Goal: Task Accomplishment & Management: Manage account settings

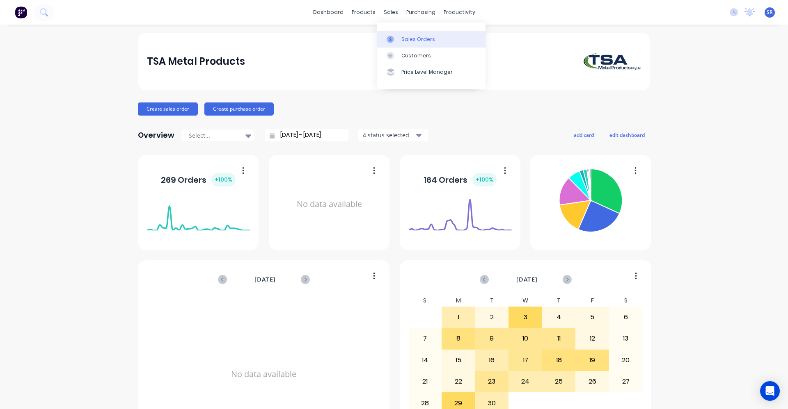
click at [395, 37] on div at bounding box center [392, 39] width 12 height 7
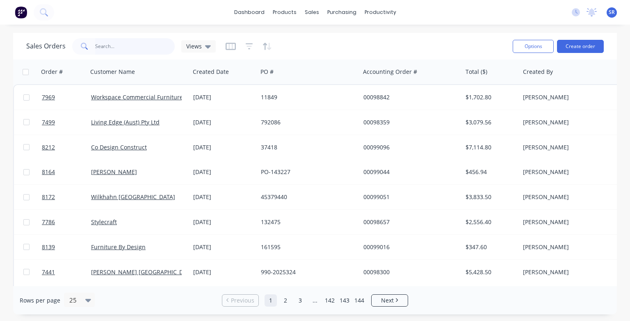
click at [125, 47] on input "text" at bounding box center [135, 46] width 80 height 16
click at [114, 47] on input "text" at bounding box center [135, 46] width 80 height 16
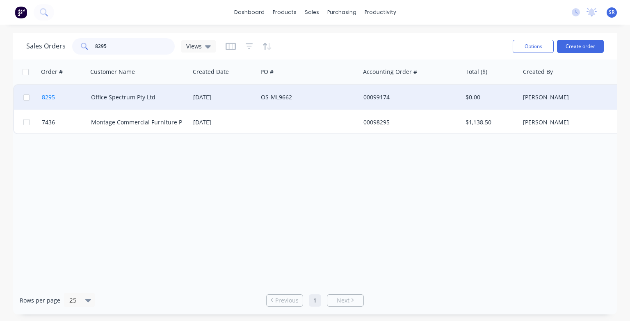
type input "8295"
click at [53, 100] on span "8295" at bounding box center [48, 97] width 13 height 8
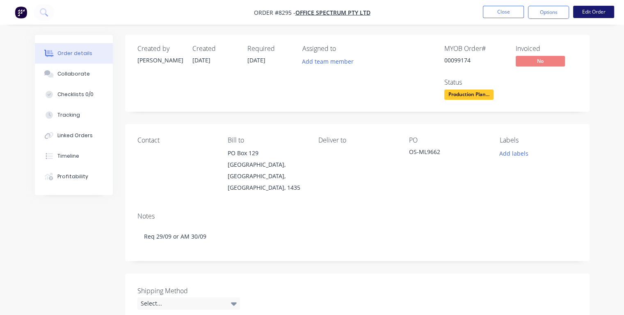
click at [595, 14] on button "Edit Order" at bounding box center [593, 12] width 41 height 12
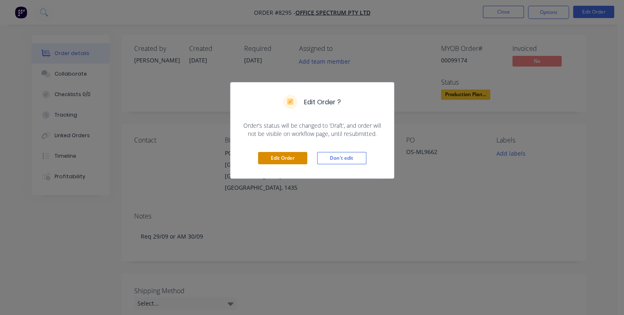
click at [288, 160] on button "Edit Order" at bounding box center [282, 158] width 49 height 12
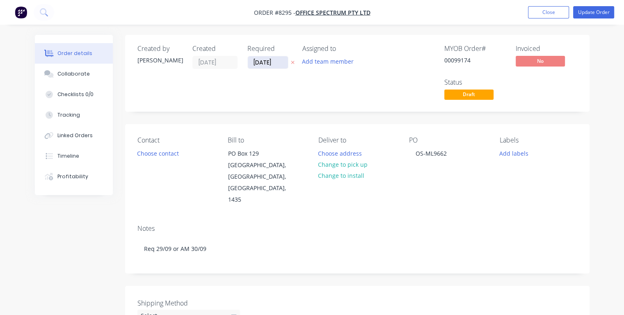
click at [259, 60] on input "[DATE]" at bounding box center [268, 62] width 40 height 12
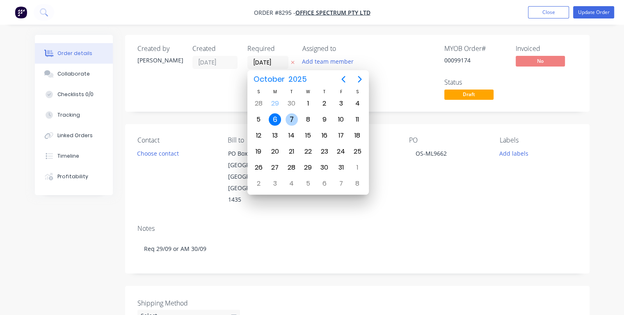
click at [291, 119] on div "7" at bounding box center [291, 119] width 12 height 12
type input "[DATE]"
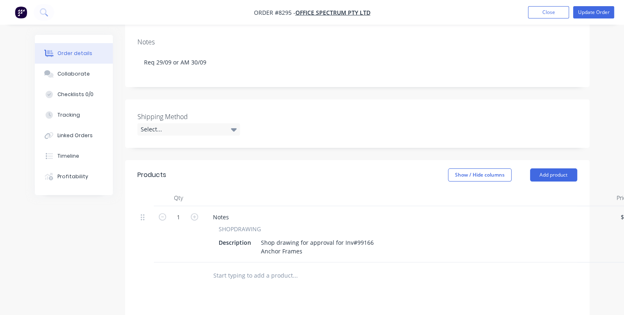
scroll to position [287, 0]
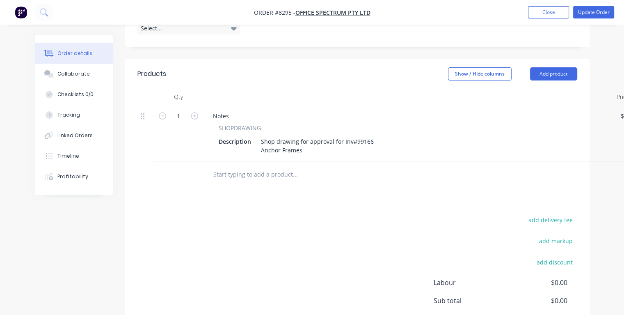
click at [236, 166] on input "text" at bounding box center [295, 174] width 164 height 16
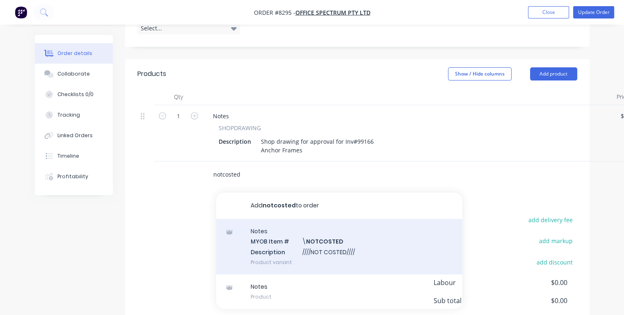
type input "notcosted"
click at [274, 228] on div "Notes MYOB Item # \ NOTCOSTED Description ////NOT COSTED//// Product variant" at bounding box center [339, 246] width 246 height 55
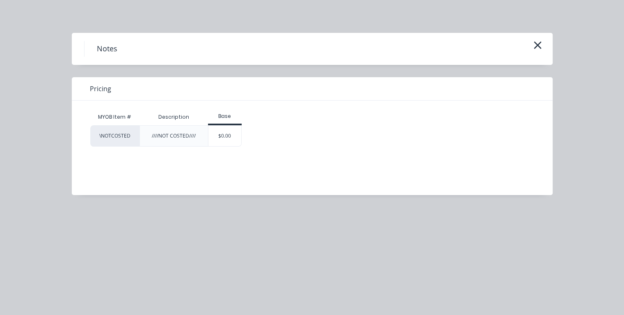
click at [229, 132] on div "$0.00" at bounding box center [224, 136] width 33 height 21
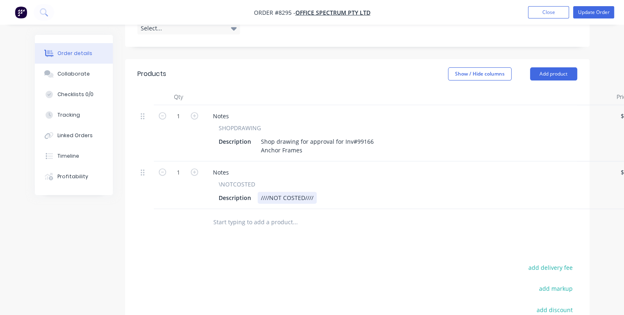
click at [321, 192] on div "Description ////NOT COSTED////" at bounding box center [406, 198] width 382 height 12
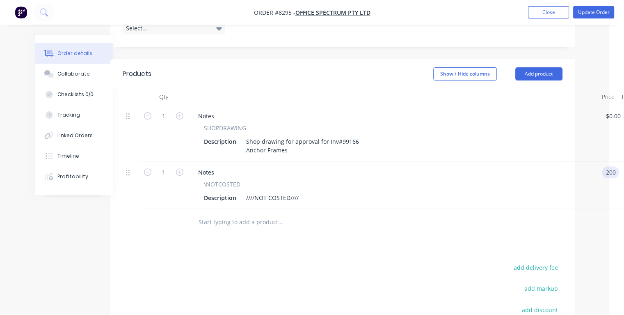
type input "$200.00"
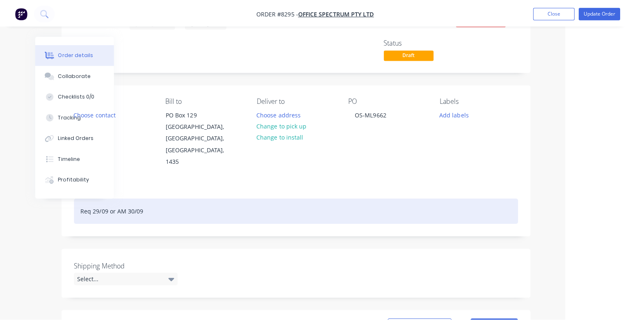
scroll to position [0, 64]
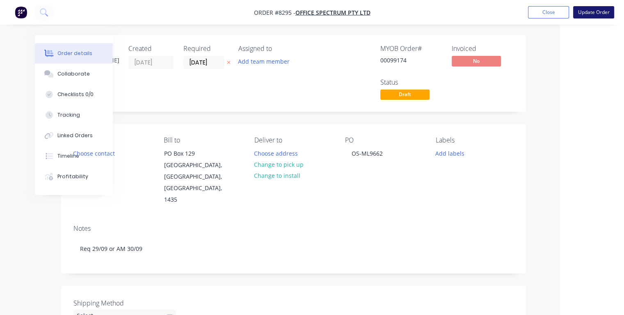
type input "$200.00"
click at [596, 8] on button "Update Order" at bounding box center [593, 12] width 41 height 12
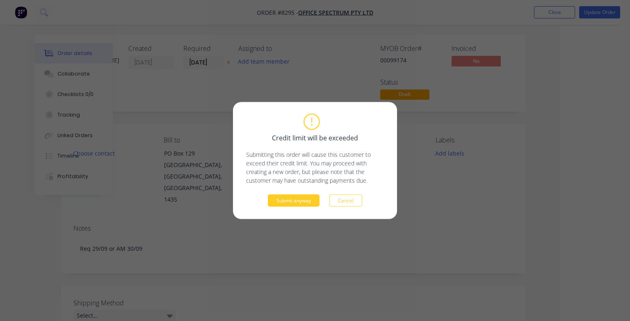
click at [287, 201] on button "Submit anyway" at bounding box center [294, 200] width 52 height 12
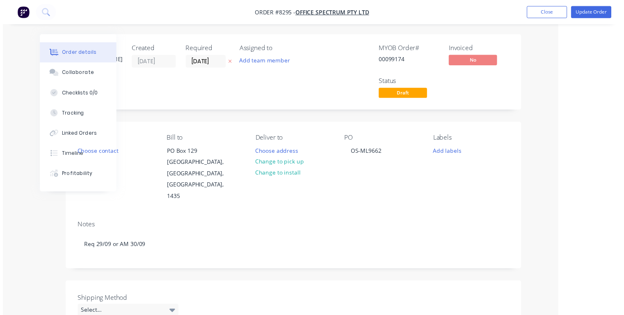
scroll to position [0, 44]
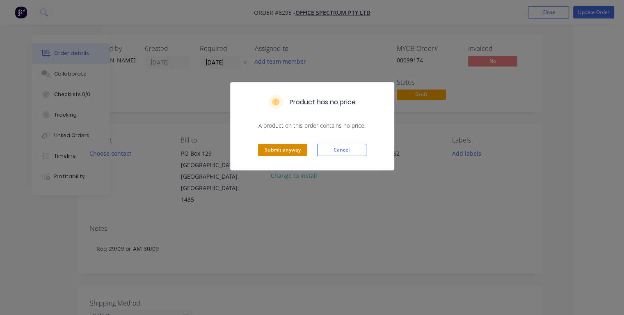
click at [273, 146] on button "Submit anyway" at bounding box center [282, 150] width 49 height 12
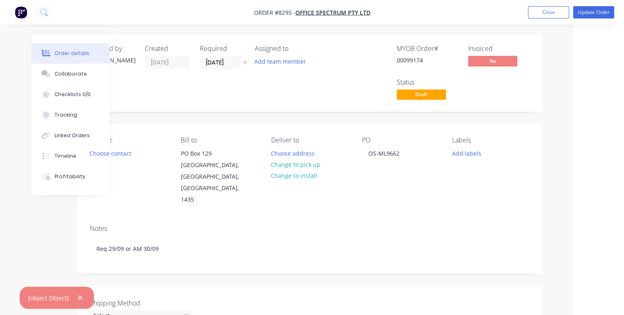
click at [80, 53] on div "Order details" at bounding box center [72, 53] width 35 height 7
click at [599, 14] on button "Update Order" at bounding box center [593, 12] width 41 height 12
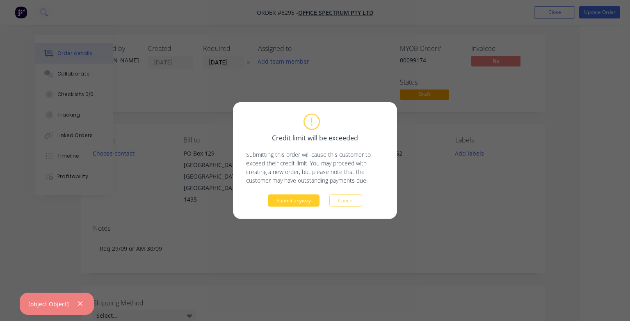
click at [300, 204] on button "Submit anyway" at bounding box center [294, 200] width 52 height 12
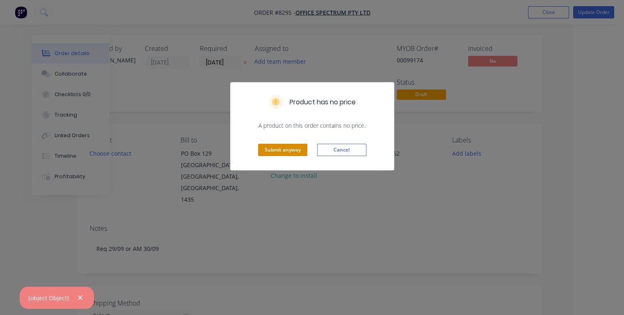
click at [273, 152] on button "Submit anyway" at bounding box center [282, 150] width 49 height 12
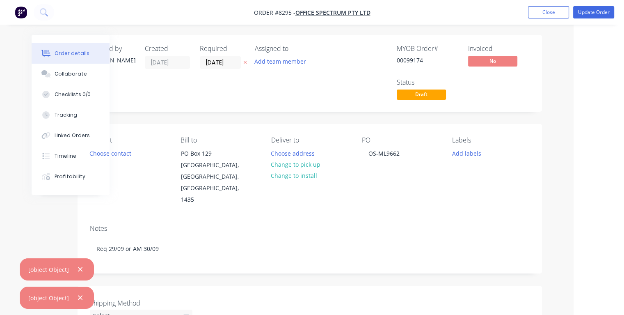
click at [71, 267] on div at bounding box center [77, 269] width 16 height 10
click at [81, 268] on button "button" at bounding box center [80, 269] width 10 height 10
click at [78, 296] on icon "button" at bounding box center [80, 297] width 5 height 7
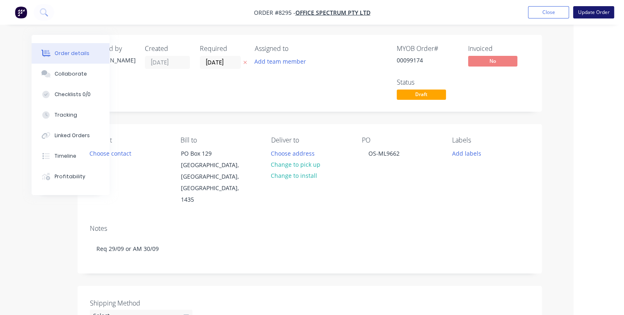
click at [591, 10] on button "Update Order" at bounding box center [593, 12] width 41 height 12
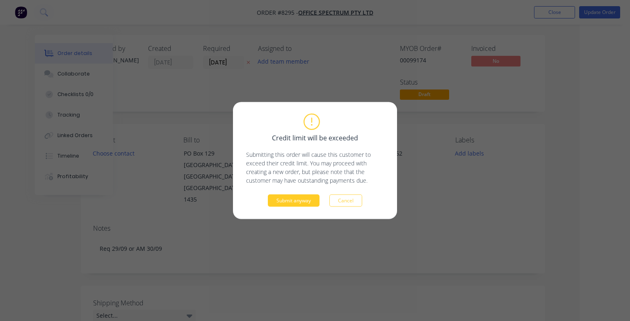
click at [299, 199] on button "Submit anyway" at bounding box center [294, 200] width 52 height 12
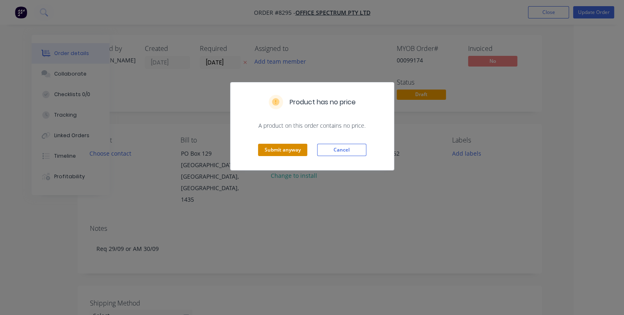
click at [283, 150] on button "Submit anyway" at bounding box center [282, 150] width 49 height 12
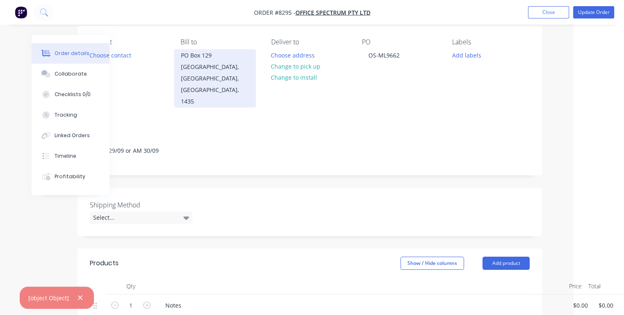
scroll to position [0, 44]
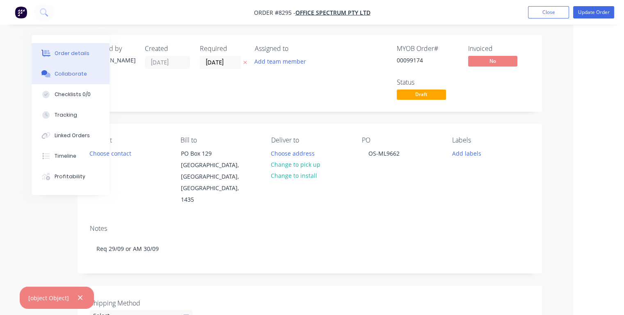
click at [74, 78] on button "Collaborate" at bounding box center [71, 74] width 78 height 21
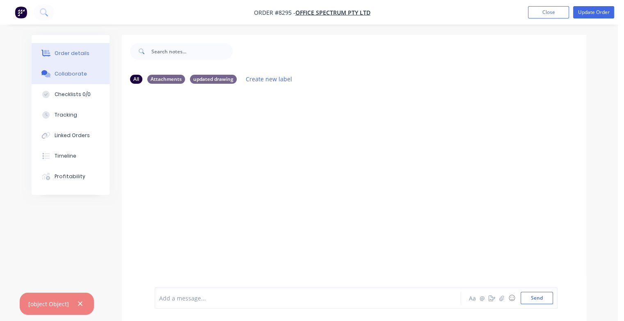
click at [70, 53] on div "Order details" at bounding box center [72, 53] width 35 height 7
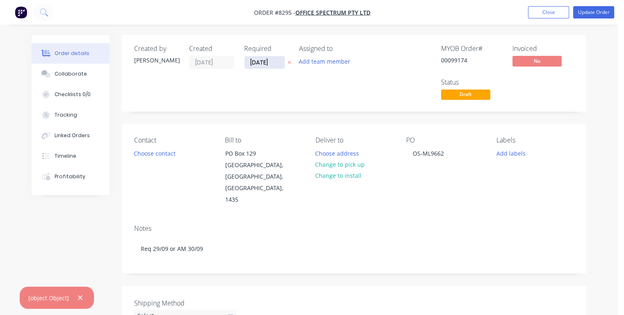
click at [283, 61] on input "[DATE]" at bounding box center [264, 62] width 40 height 12
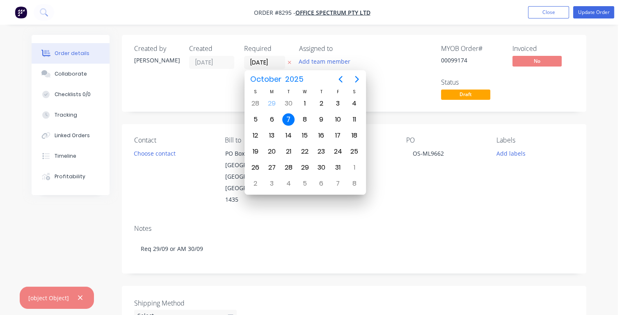
click at [289, 118] on div "7" at bounding box center [288, 119] width 12 height 12
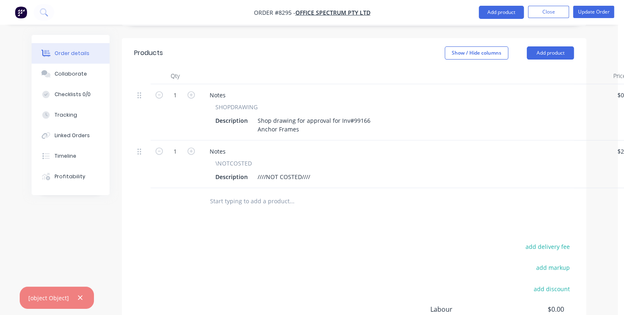
scroll to position [328, 0]
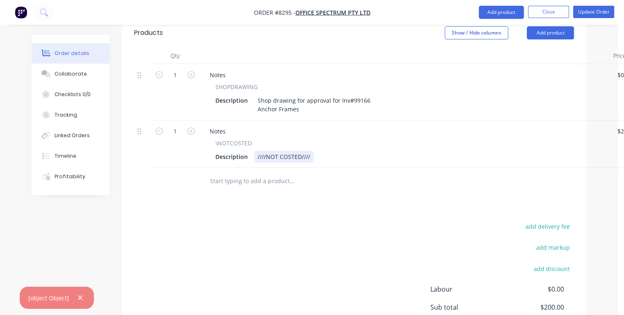
click at [322, 151] on div "Description ////NOT COSTED////" at bounding box center [403, 157] width 382 height 12
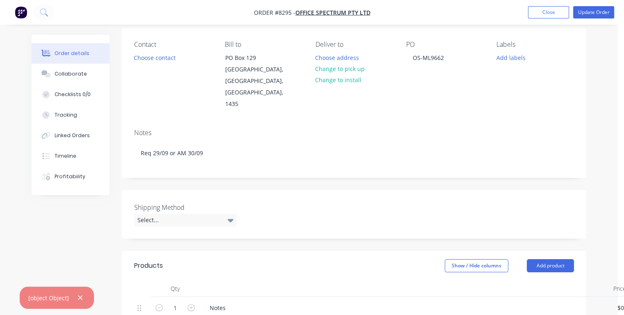
scroll to position [205, 0]
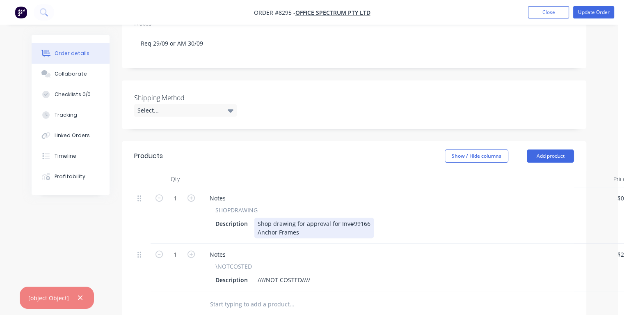
click at [323, 217] on div "Shop drawing for approval for Inv#99166 Anchor Frames" at bounding box center [313, 227] width 119 height 21
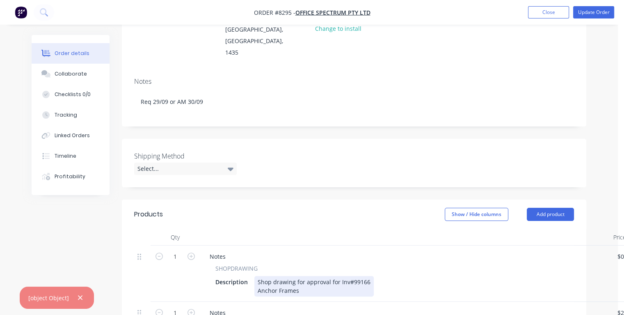
scroll to position [0, 0]
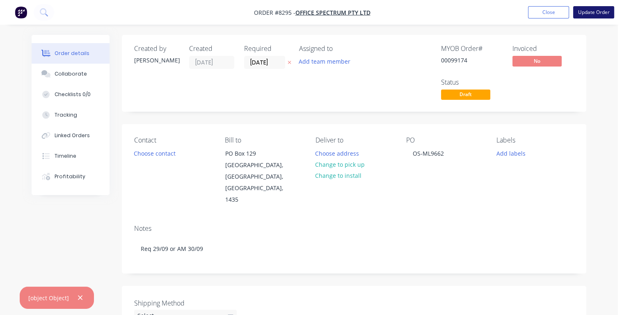
click at [601, 13] on button "Update Order" at bounding box center [593, 12] width 41 height 12
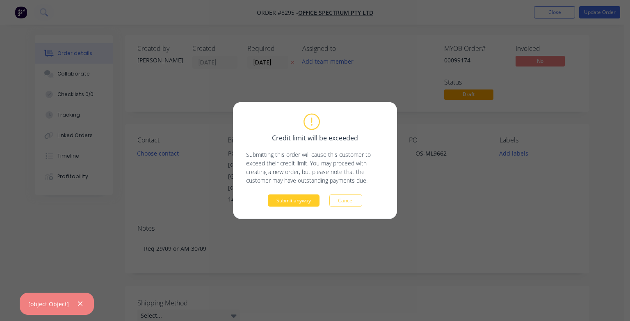
click at [294, 197] on button "Submit anyway" at bounding box center [294, 200] width 52 height 12
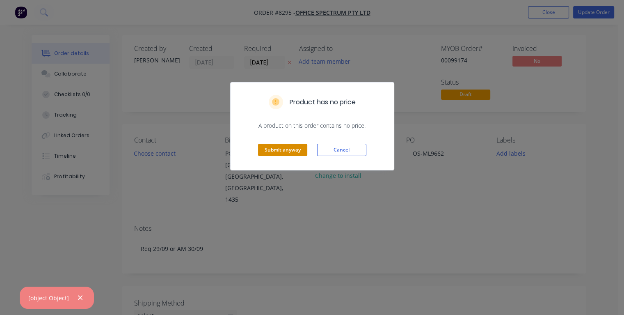
click at [281, 150] on button "Submit anyway" at bounding box center [282, 150] width 49 height 12
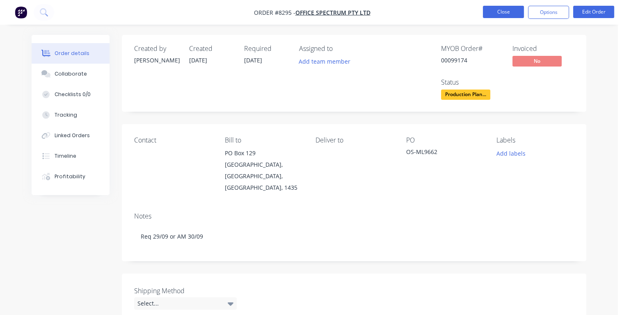
click at [493, 11] on button "Close" at bounding box center [503, 12] width 41 height 12
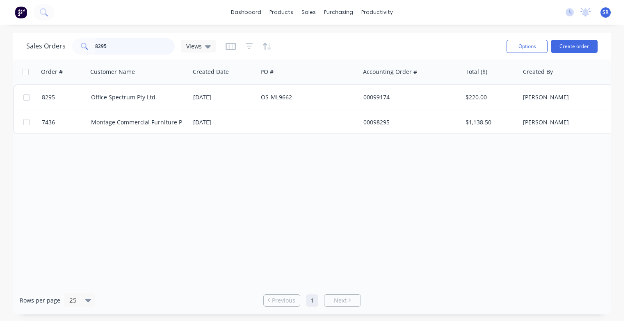
click at [128, 47] on input "8295" at bounding box center [135, 46] width 80 height 16
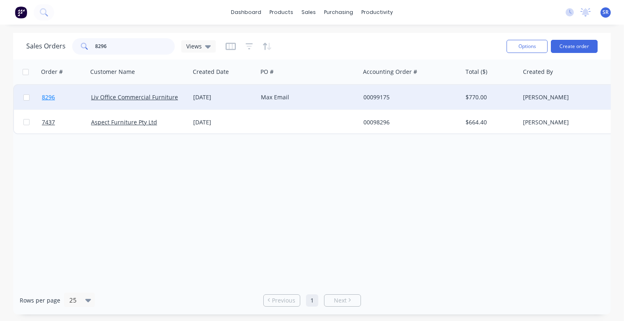
type input "8296"
click at [48, 98] on span "8296" at bounding box center [48, 97] width 13 height 8
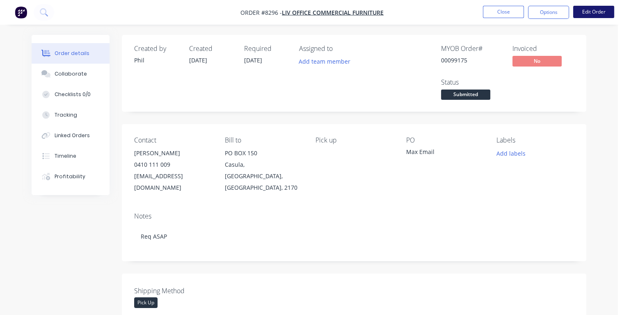
click at [580, 16] on button "Edit Order" at bounding box center [593, 12] width 41 height 12
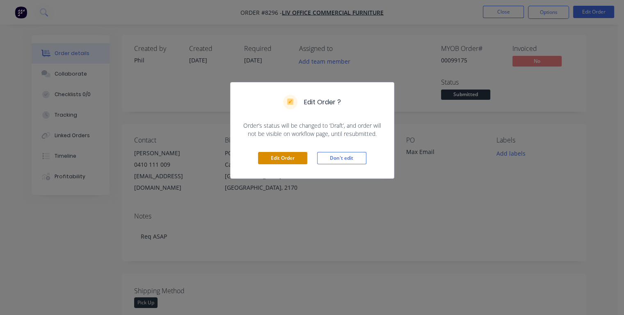
click at [283, 153] on button "Edit Order" at bounding box center [282, 158] width 49 height 12
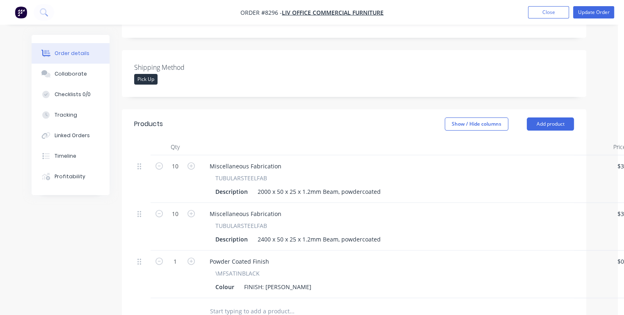
scroll to position [246, 0]
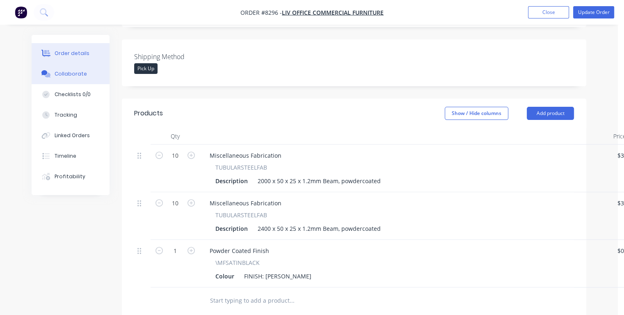
click at [69, 73] on div "Collaborate" at bounding box center [71, 73] width 32 height 7
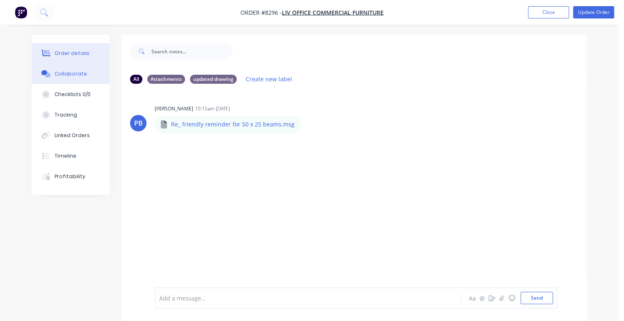
click at [77, 53] on div "Order details" at bounding box center [72, 53] width 35 height 7
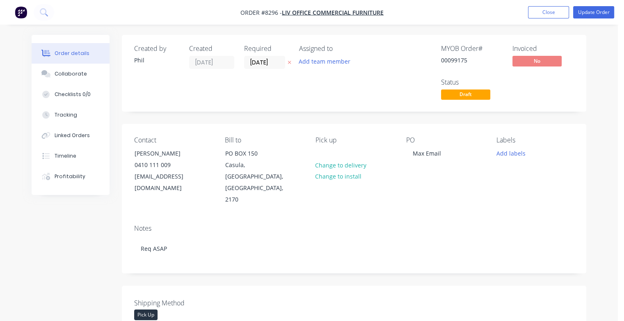
type input "$33.50"
type input "$335.00"
type input "$36.50"
type input "$365.00"
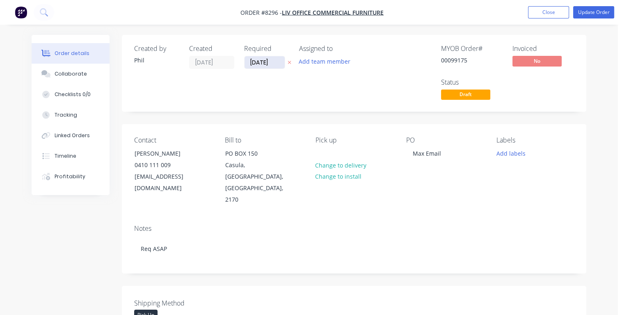
click at [277, 62] on input "[DATE]" at bounding box center [264, 62] width 40 height 12
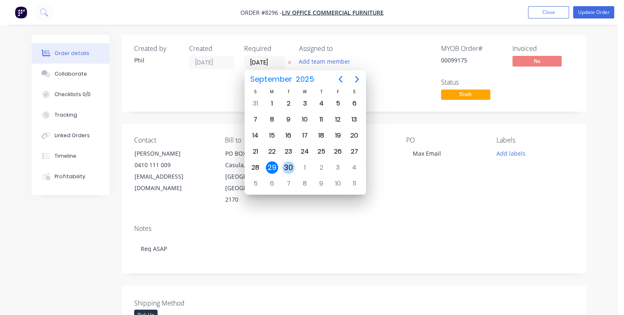
click at [288, 168] on div "30" at bounding box center [288, 167] width 12 height 12
type input "[DATE]"
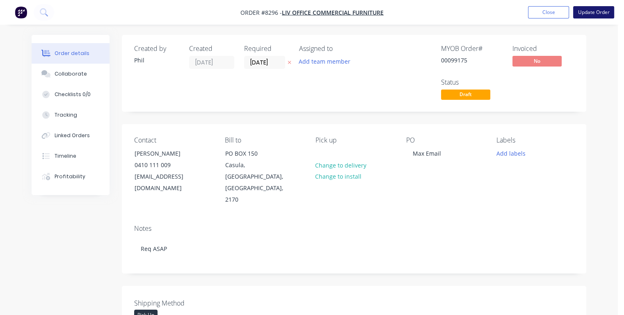
click at [592, 12] on button "Update Order" at bounding box center [593, 12] width 41 height 12
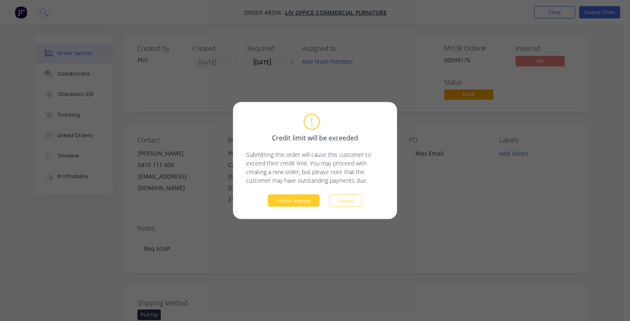
click at [302, 203] on button "Submit anyway" at bounding box center [294, 200] width 52 height 12
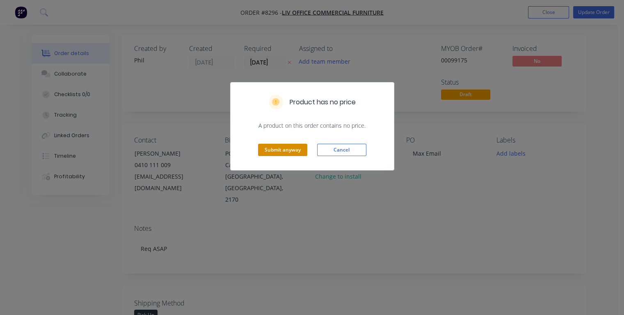
click at [279, 151] on button "Submit anyway" at bounding box center [282, 150] width 49 height 12
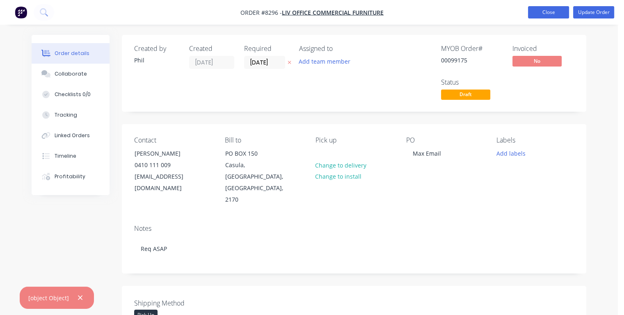
drag, startPoint x: 562, startPoint y: 14, endPoint x: 558, endPoint y: 16, distance: 4.7
click at [562, 15] on button "Close" at bounding box center [548, 12] width 41 height 12
